Goal: Find specific page/section: Find specific page/section

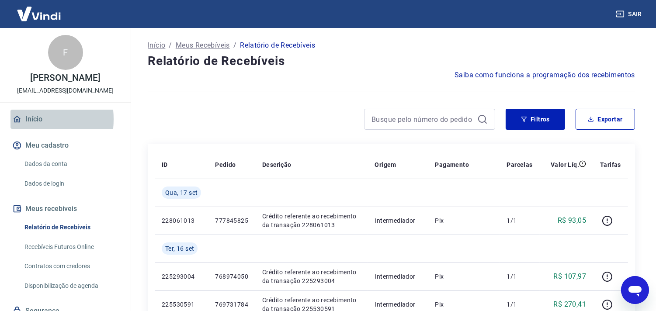
click at [16, 123] on icon at bounding box center [17, 119] width 8 height 7
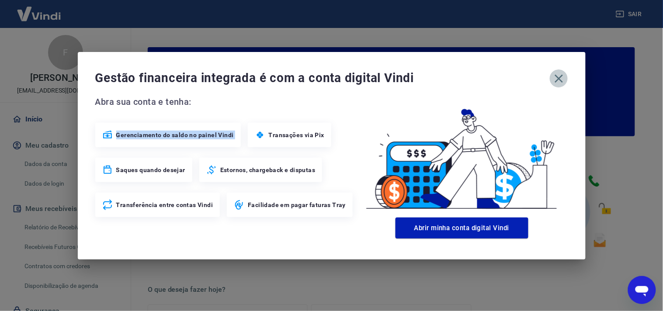
click at [563, 76] on icon "button" at bounding box center [559, 79] width 14 height 14
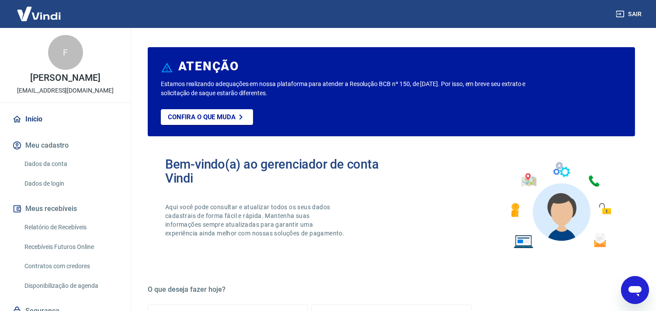
click at [45, 230] on link "Relatório de Recebíveis" at bounding box center [70, 228] width 99 height 18
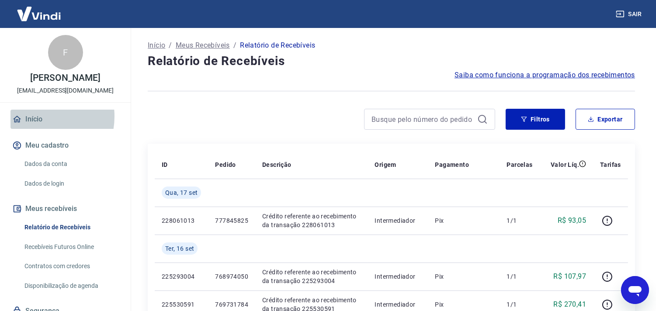
click at [35, 125] on link "Início" at bounding box center [65, 119] width 110 height 19
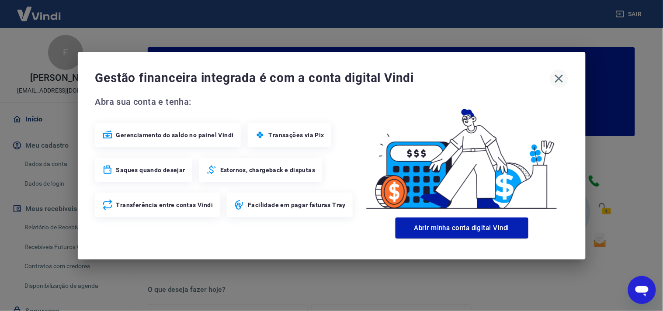
click at [553, 71] on button "button" at bounding box center [559, 79] width 18 height 18
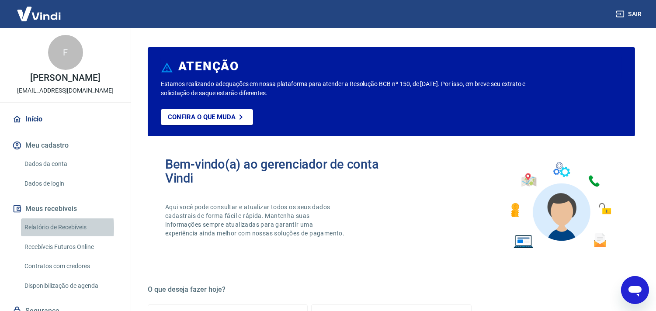
click at [43, 237] on link "Relatório de Recebíveis" at bounding box center [70, 228] width 99 height 18
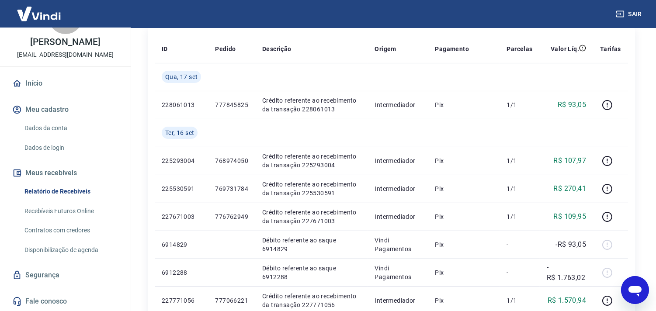
scroll to position [116, 0]
